Goal: Task Accomplishment & Management: Complete application form

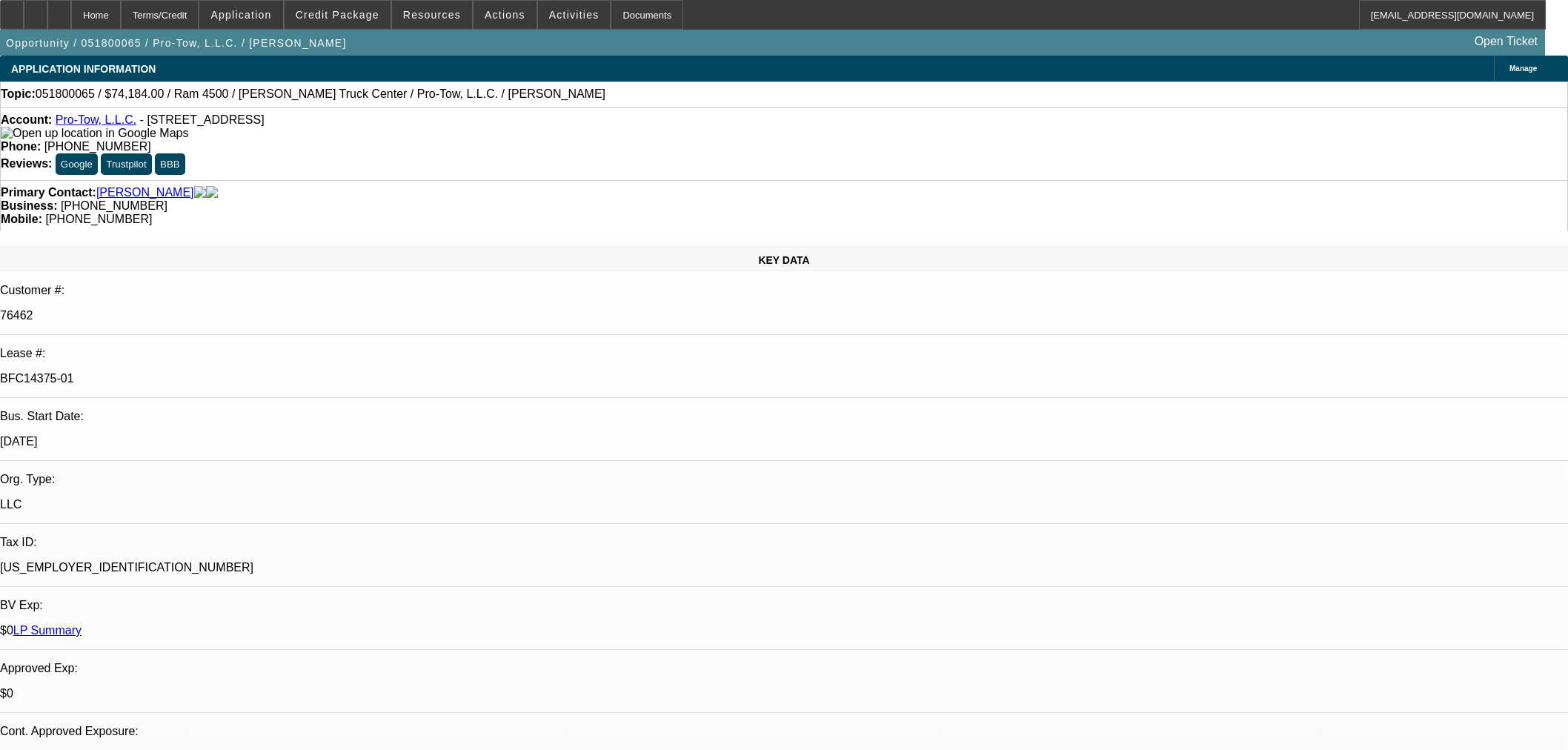
select select "0"
select select "6"
select select "0"
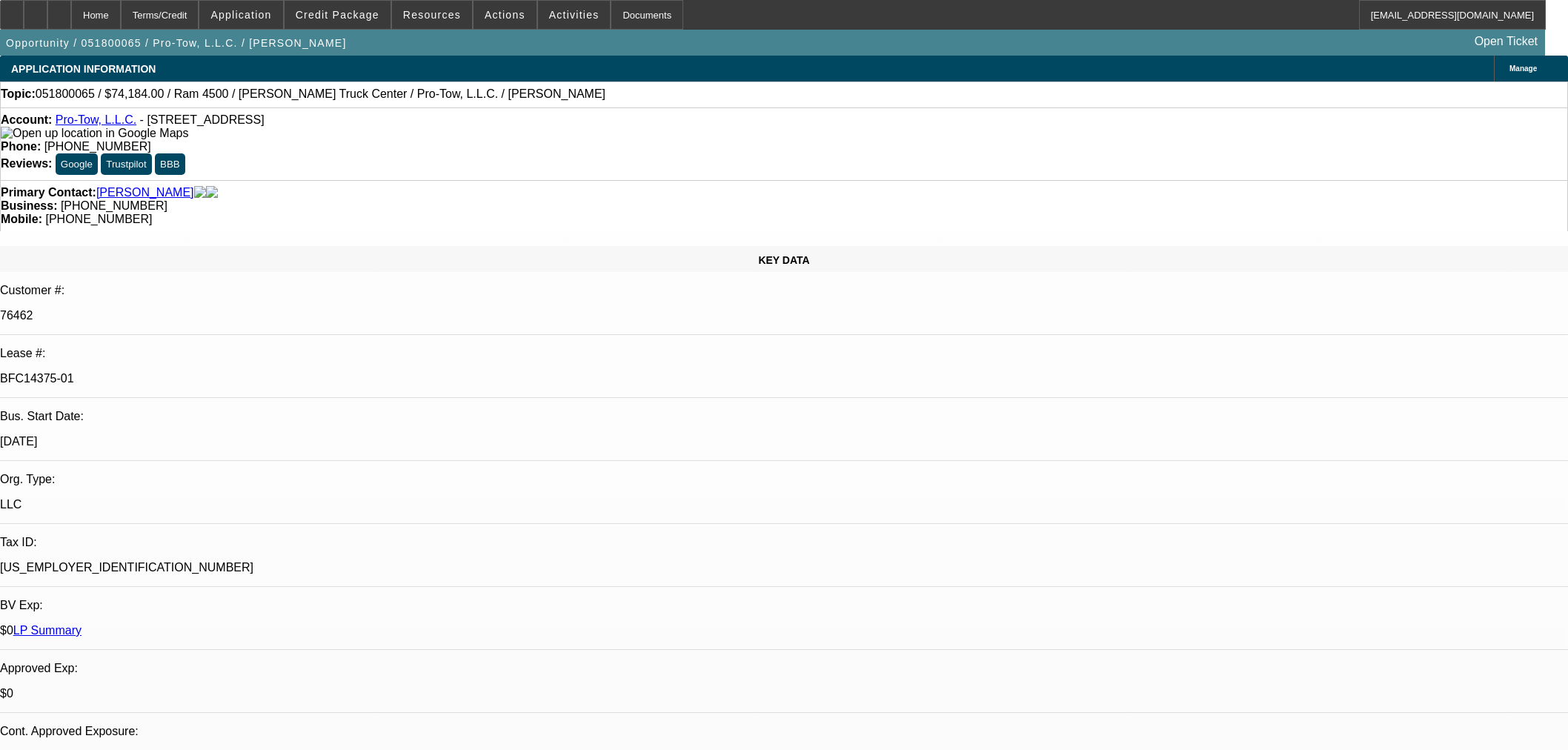
select select "0"
select select "3"
select select "0"
select select "6"
select select "0"
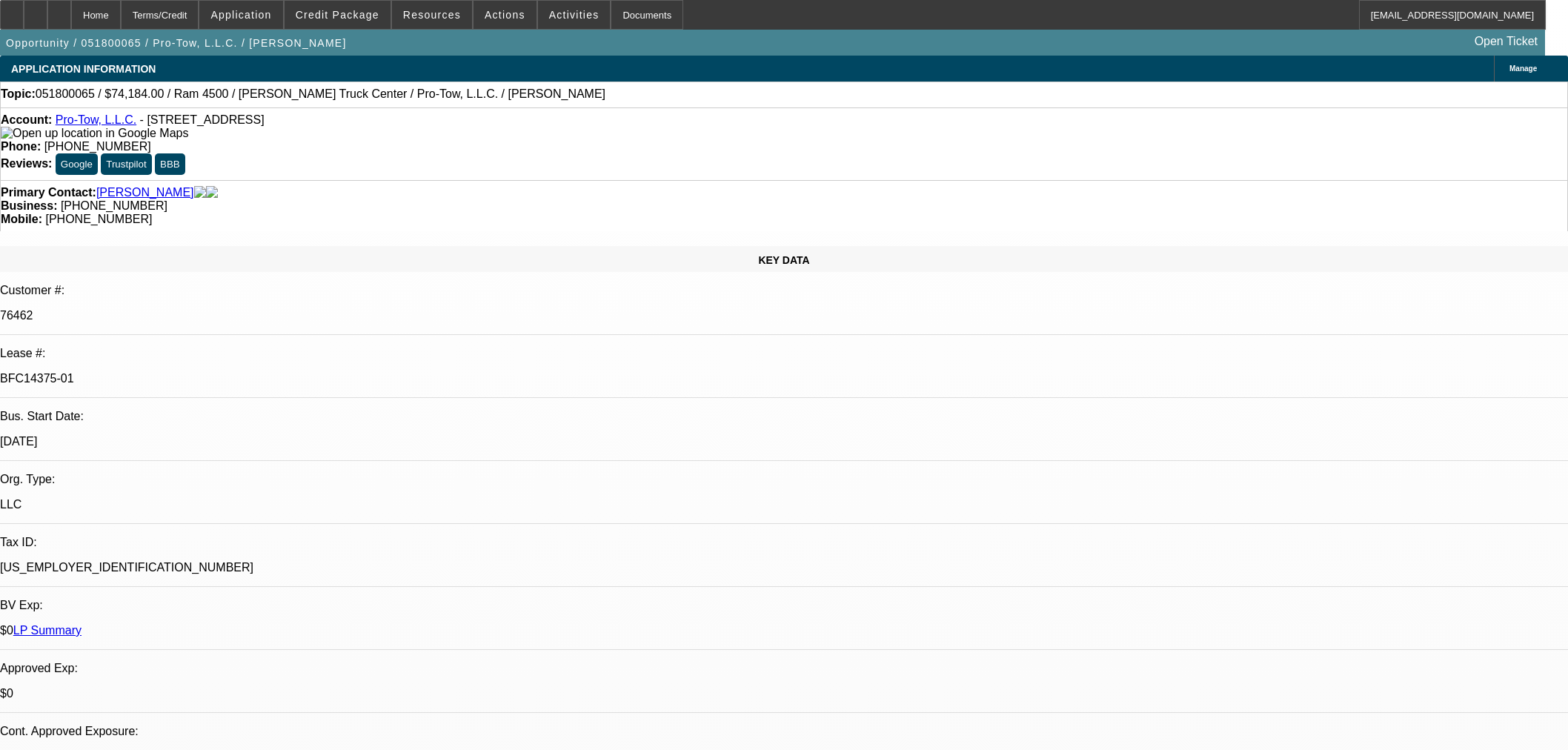
select select "0"
select select "2"
select select "0"
select select "6"
select select "0"
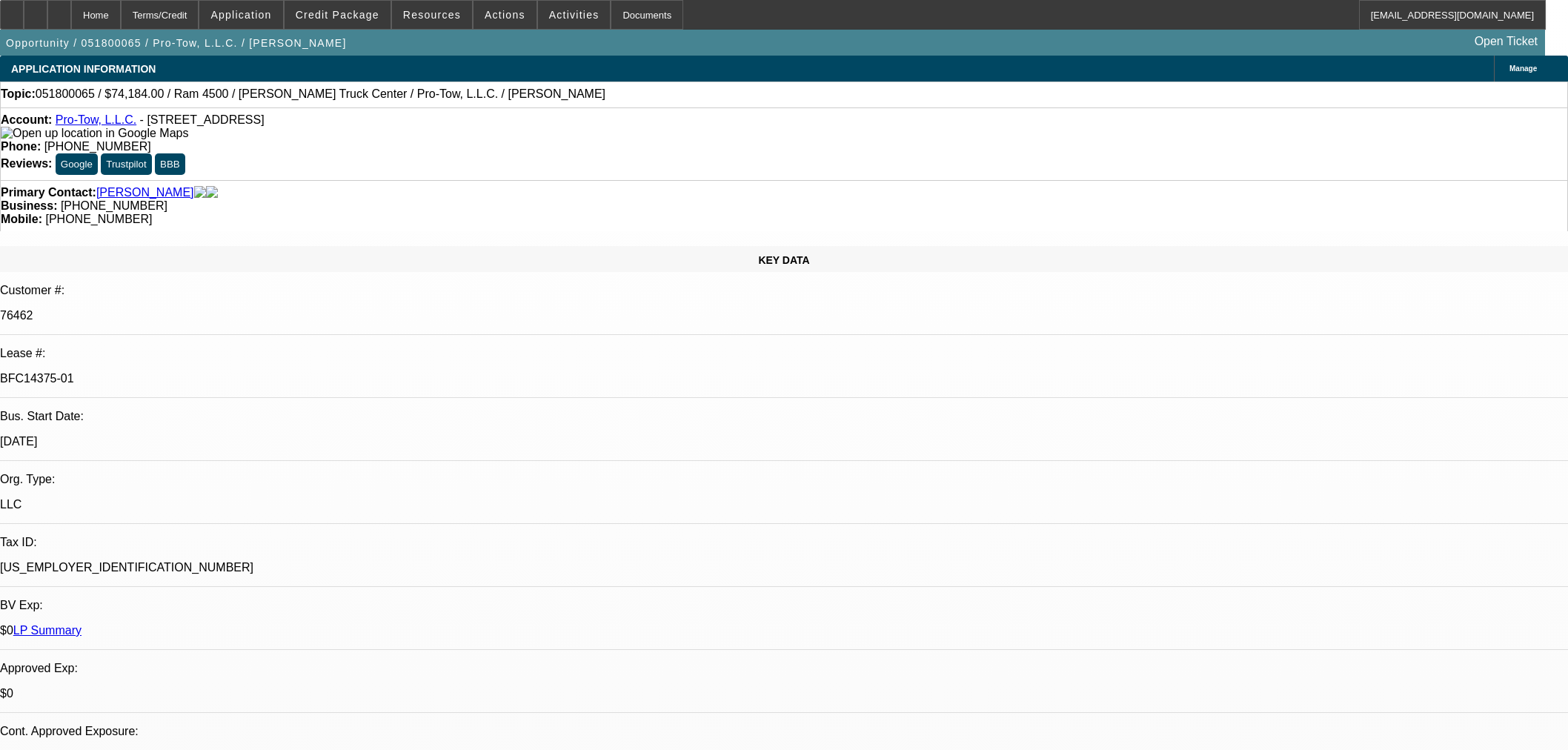
select select "0"
select select "3"
select select "0"
select select "6"
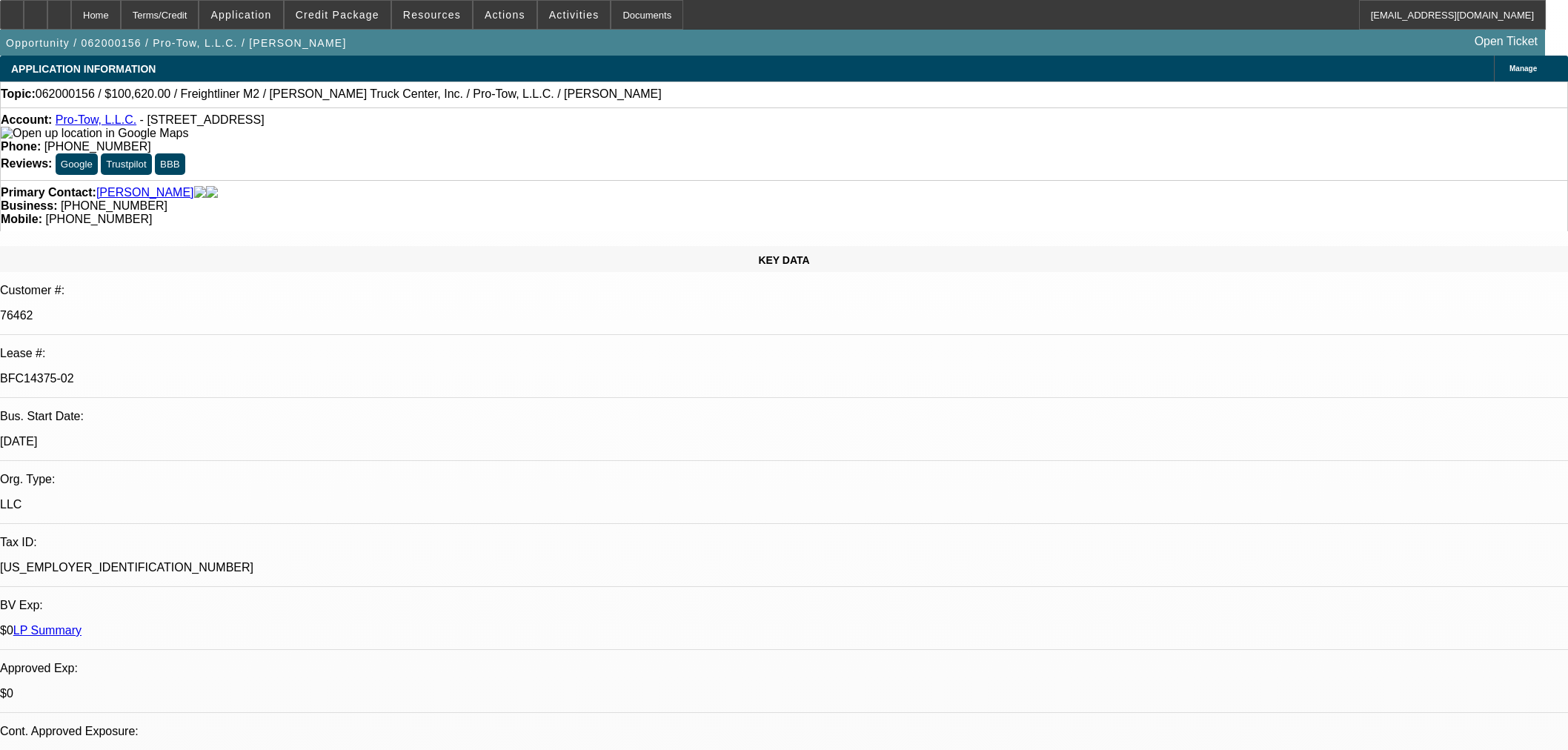
select select "0"
select select "6"
select select "0"
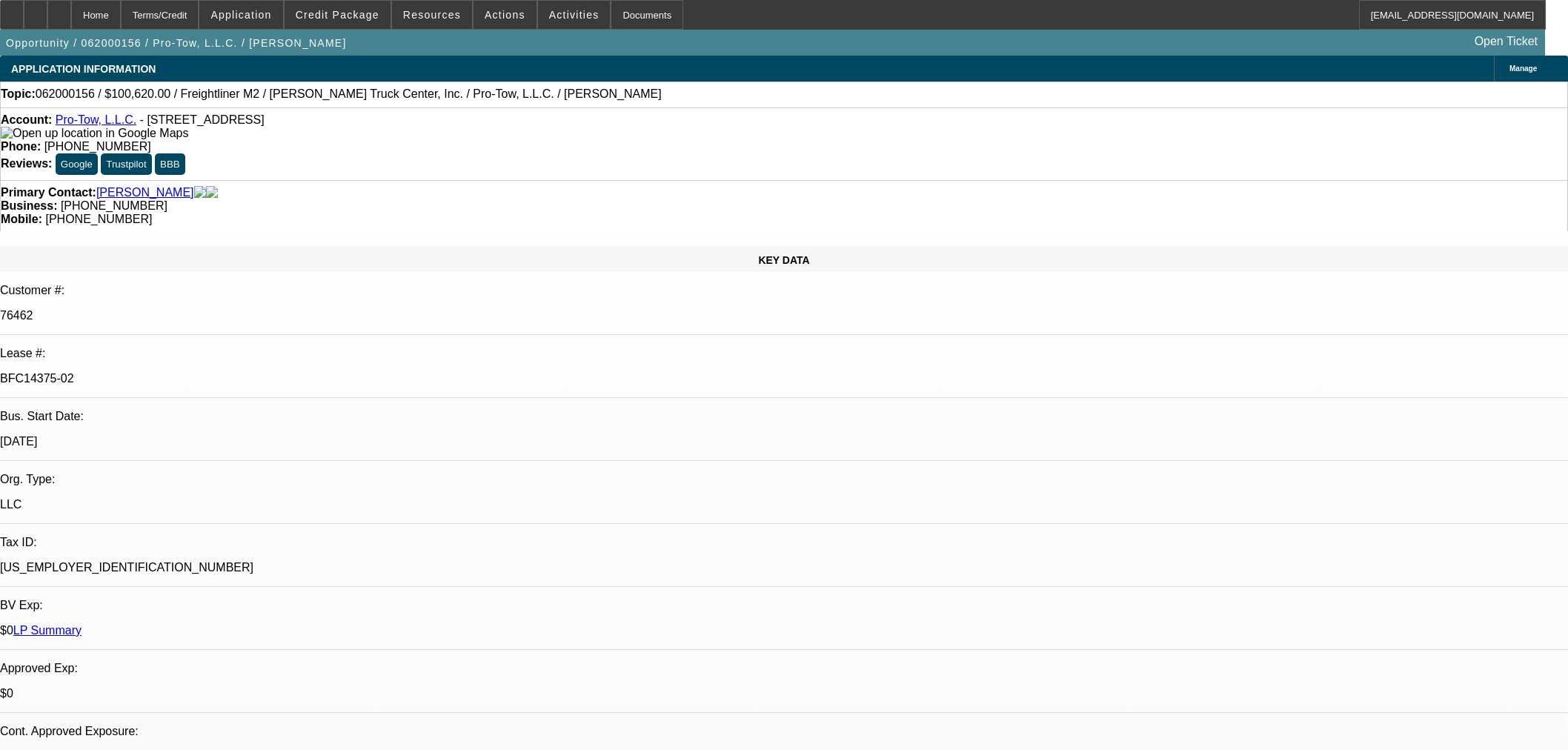
select select "0"
select select "2"
select select "0"
select select "6"
select select "0"
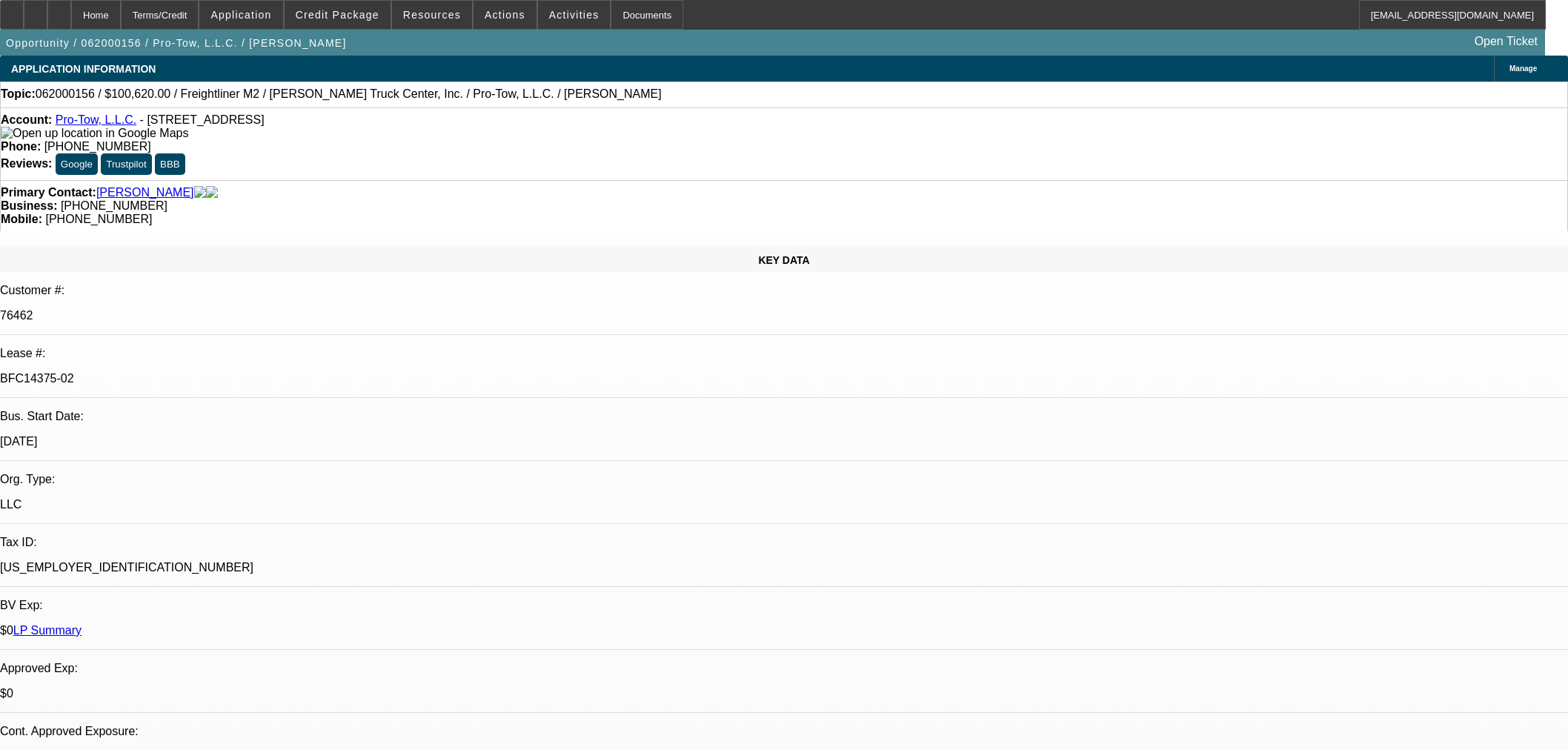
select select "0"
select select "6"
select select "0"
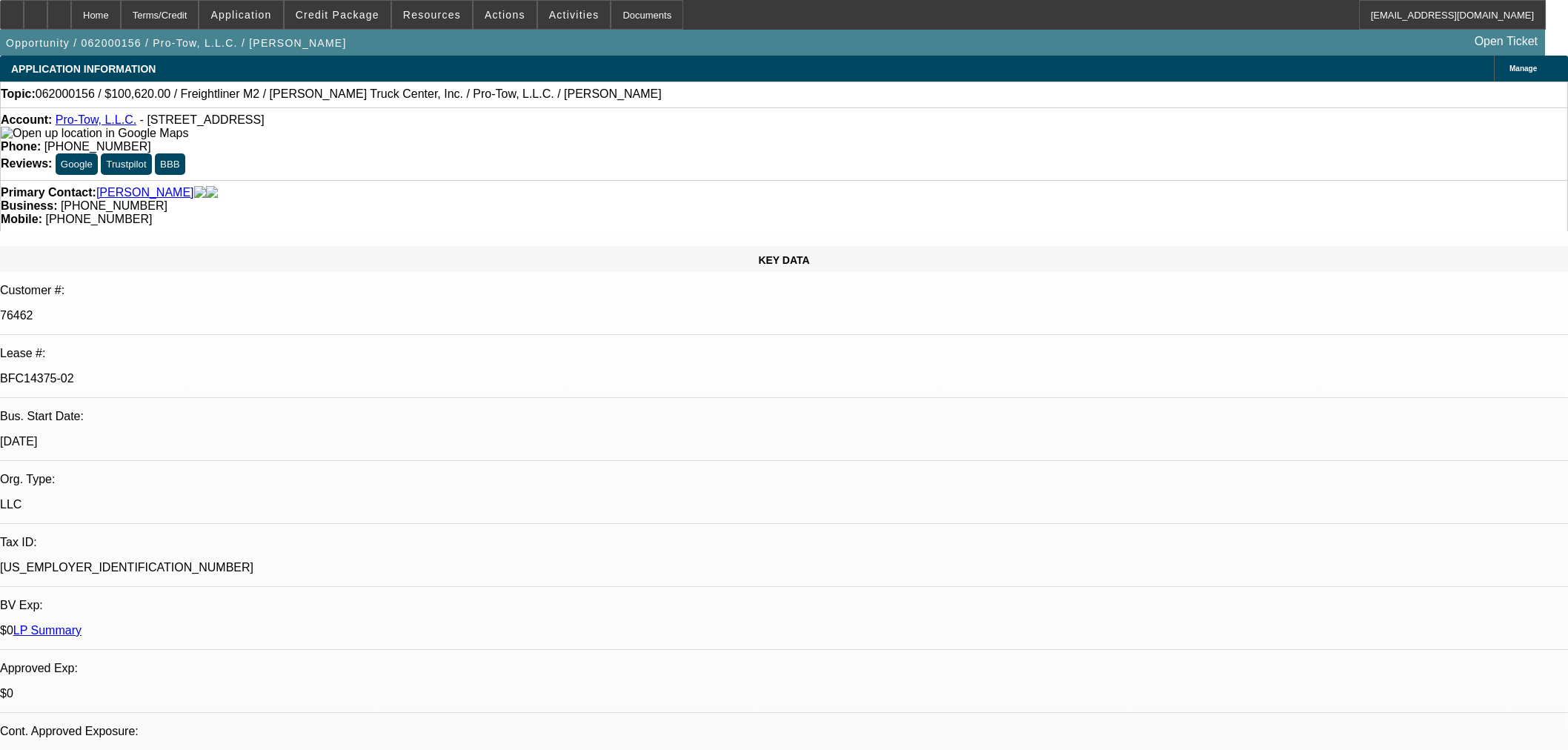
select select "2"
select select "0"
select select "6"
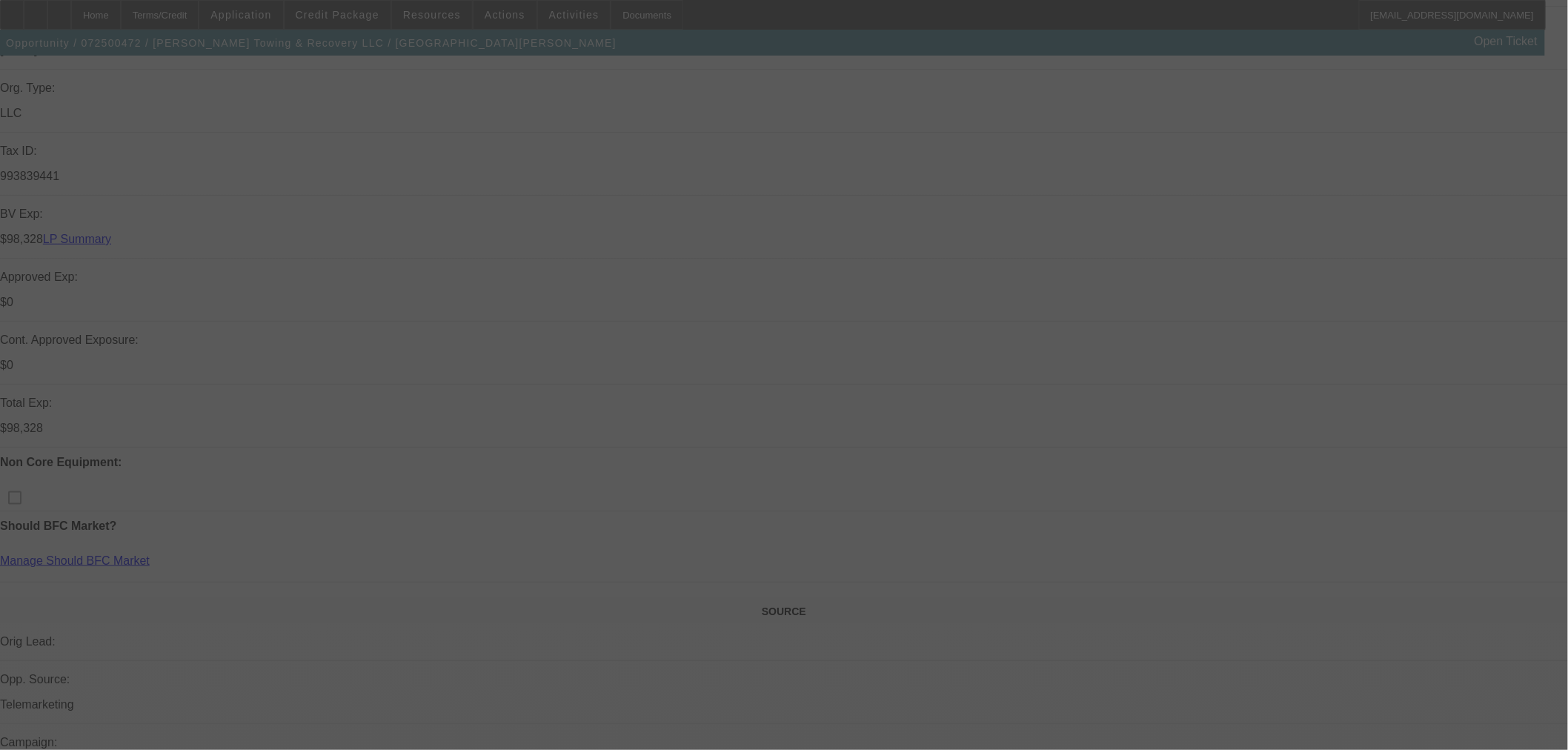
scroll to position [411, 0]
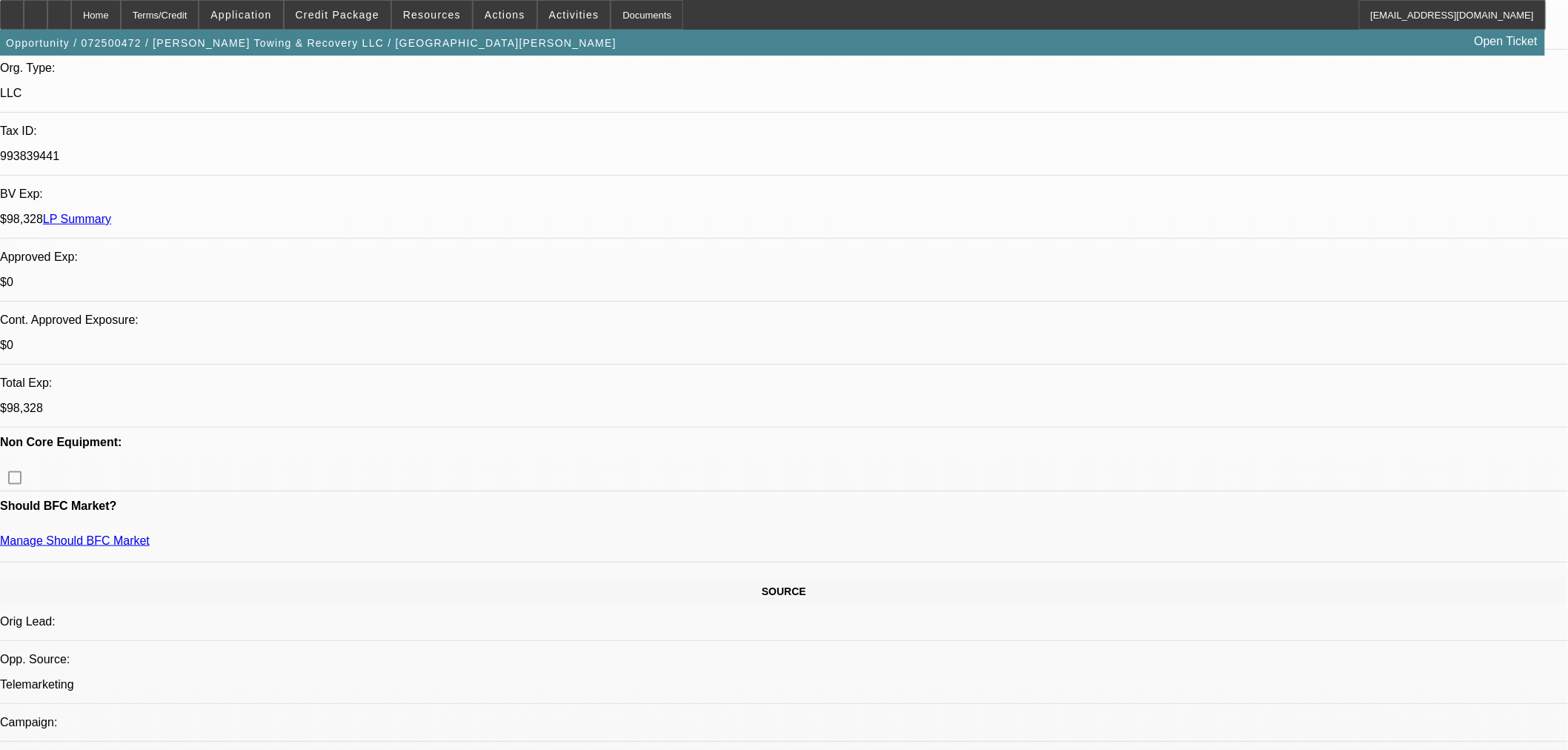
select select "0"
select select "2"
select select "0"
select select "6"
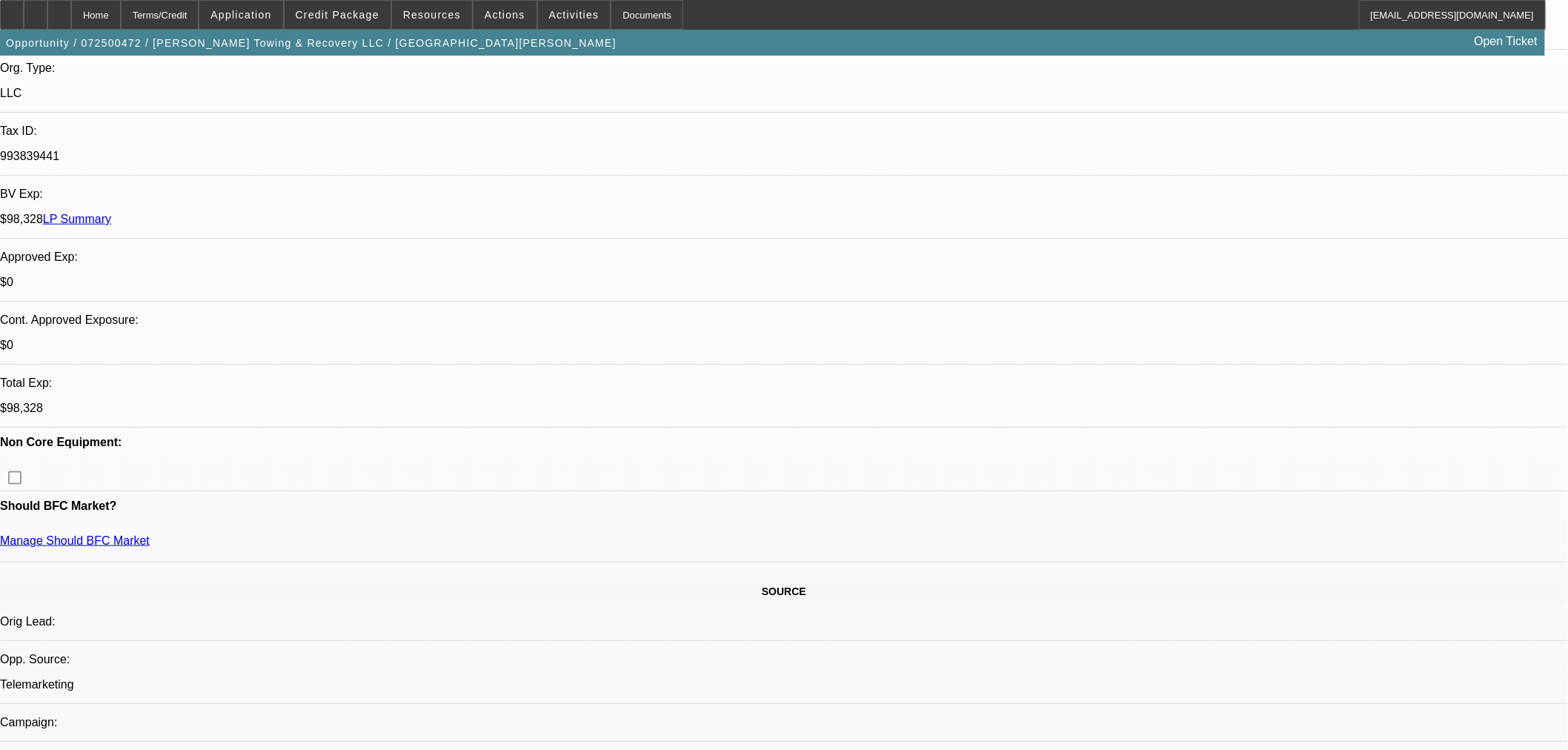
select select "0"
select select "6"
select select "0"
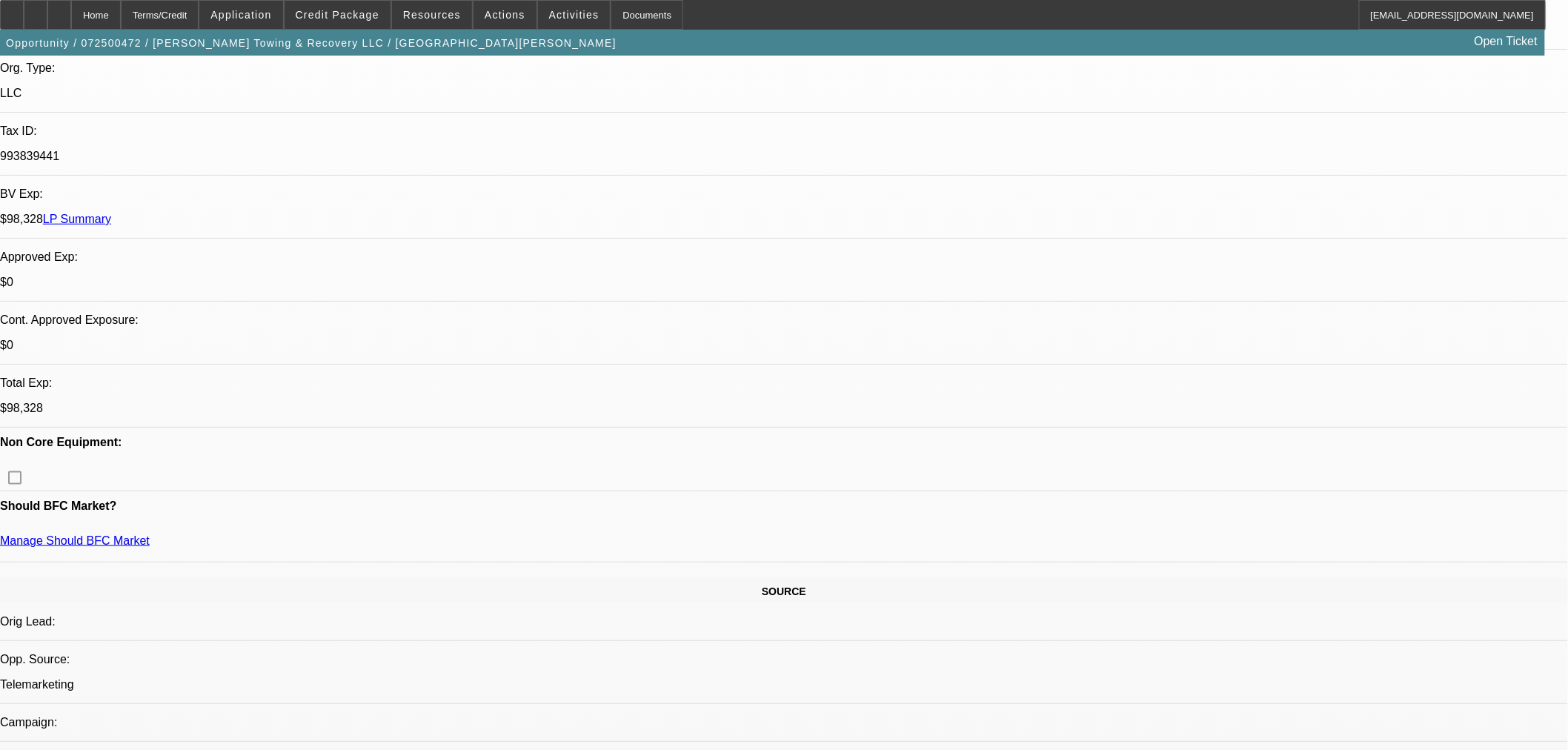
select select "0"
select select "6"
select select "0"
select select "2"
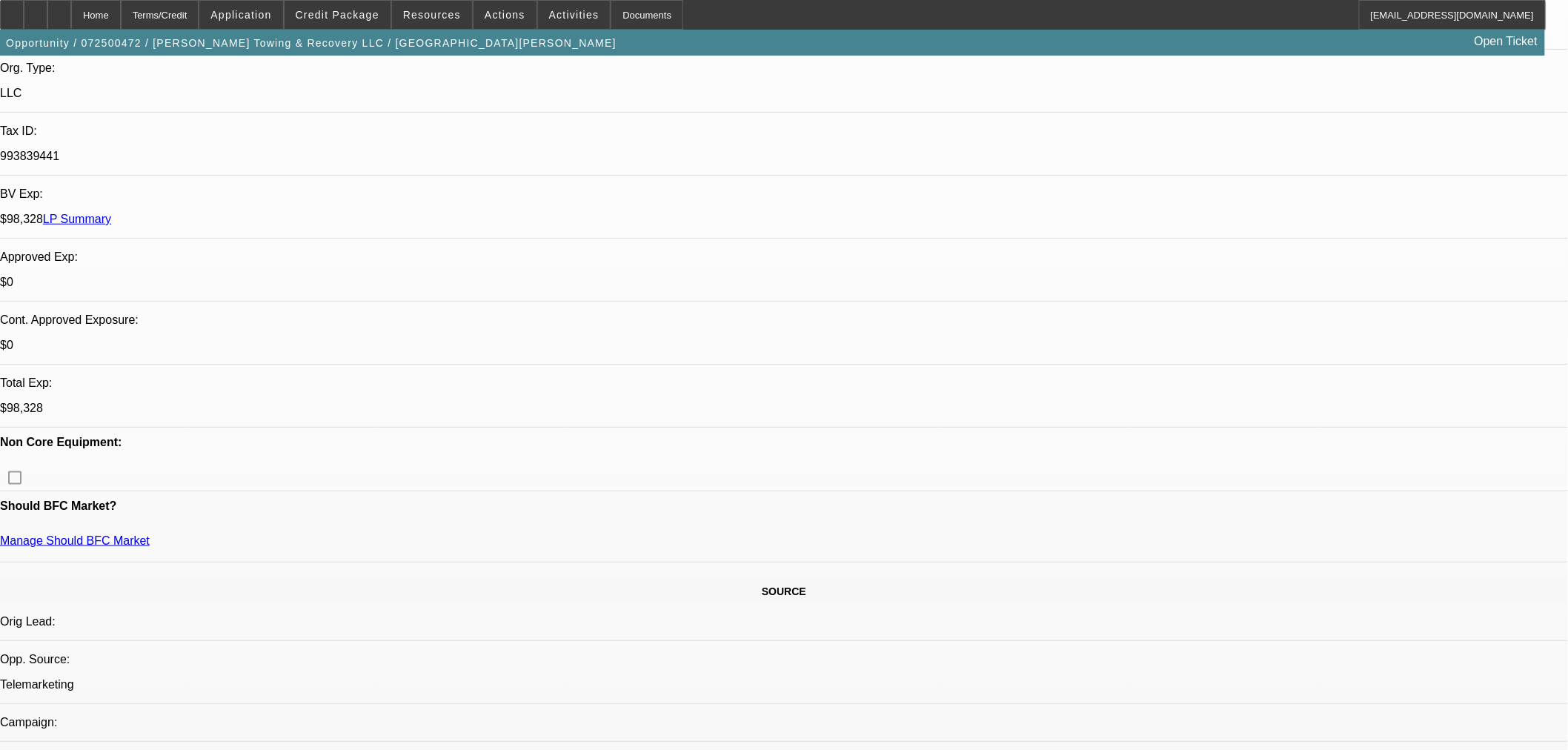
select select "2"
select select "0"
select select "6"
drag, startPoint x: 991, startPoint y: 570, endPoint x: 904, endPoint y: 443, distance: 153.9
